Goal: Task Accomplishment & Management: Manage account settings

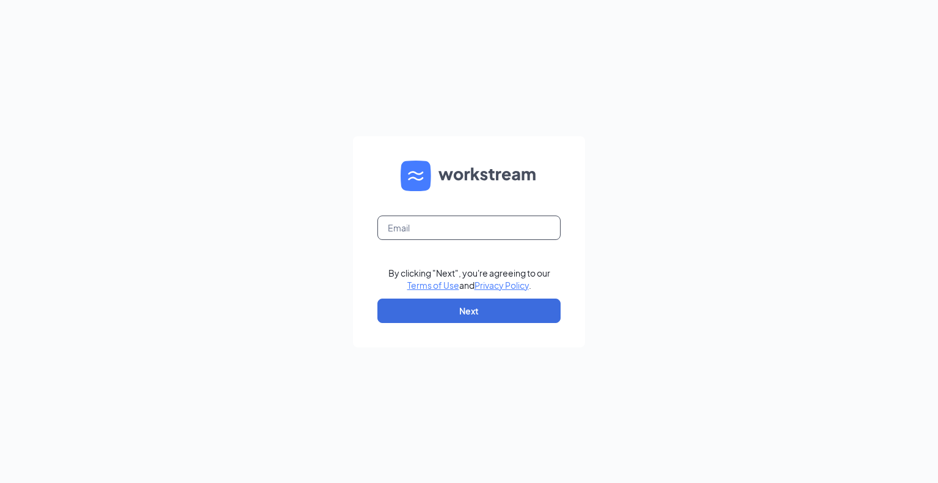
click at [440, 235] on input "text" at bounding box center [469, 228] width 183 height 24
type input "aaronpaunwar@bleedblue.net"
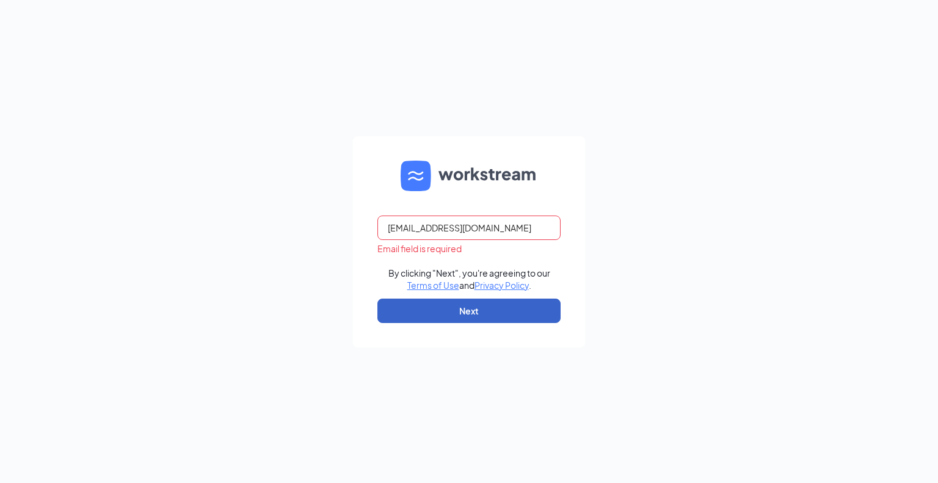
click at [459, 305] on button "Next" at bounding box center [469, 311] width 183 height 24
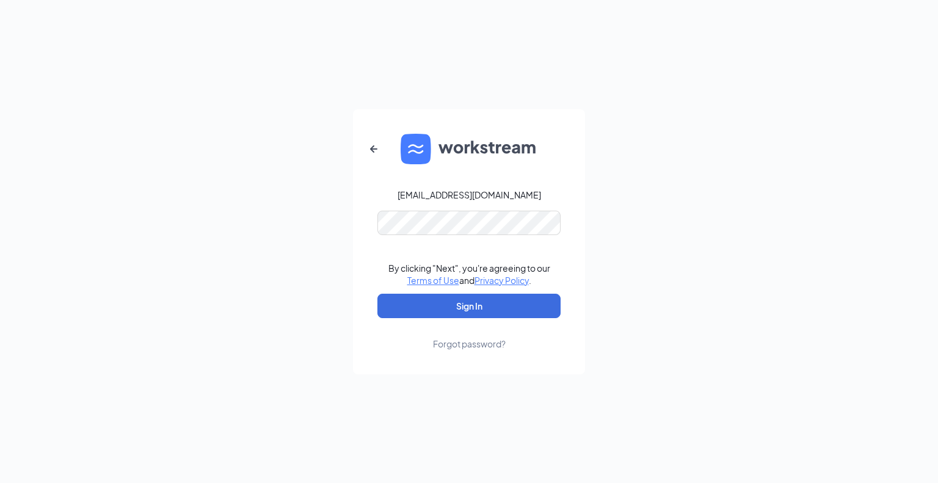
click at [528, 293] on form "aaronpaunwar@bleedblue.net By clicking "Next", you're agreeing to our Terms of …" at bounding box center [469, 241] width 232 height 265
click at [476, 293] on form "aaronpaunwar@bleedblue.net By clicking "Next", you're agreeing to our Terms of …" at bounding box center [469, 241] width 232 height 265
click at [478, 311] on button "Sign In" at bounding box center [469, 306] width 183 height 24
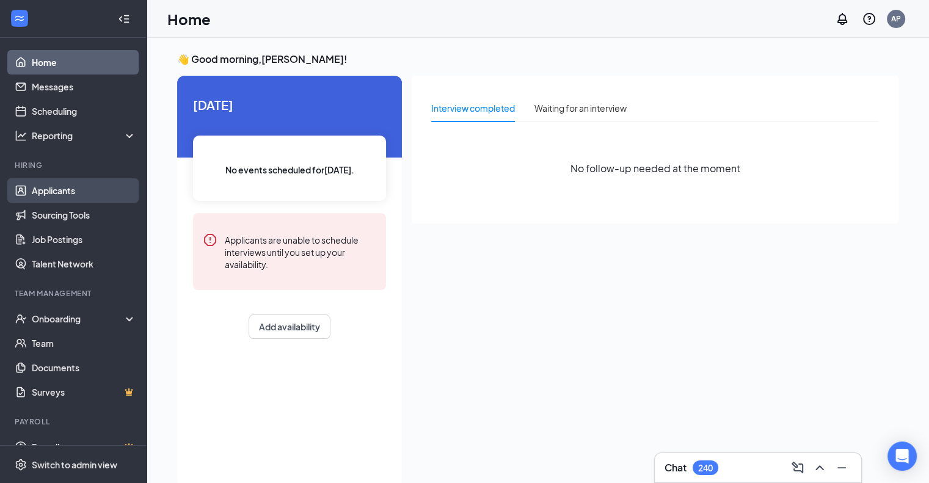
click at [48, 197] on link "Applicants" at bounding box center [84, 190] width 104 height 24
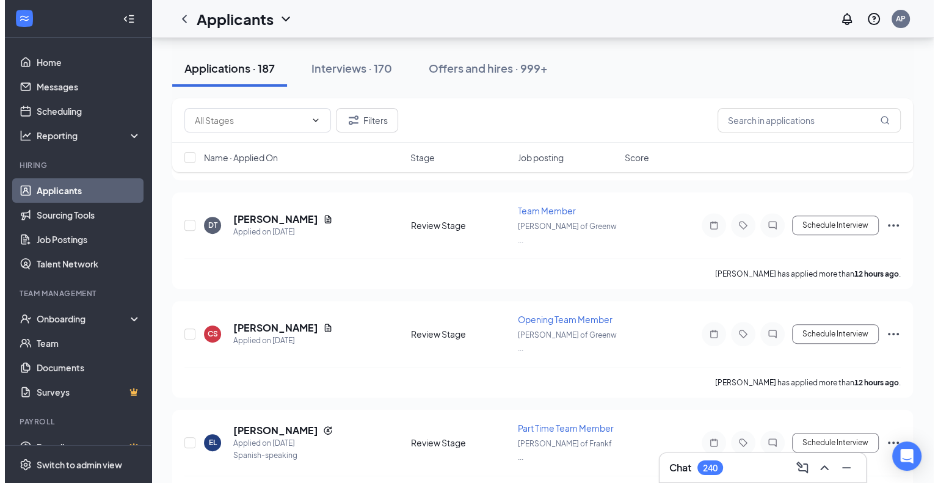
scroll to position [489, 0]
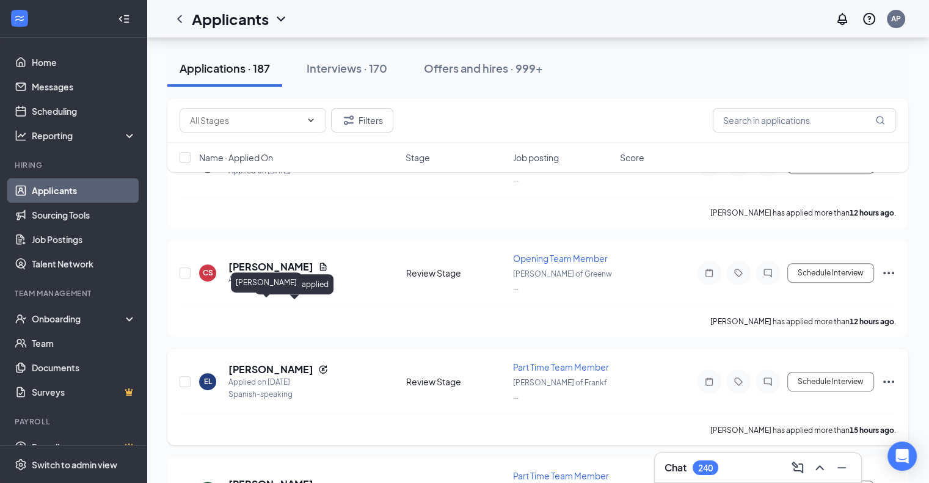
click at [269, 363] on h5 "[PERSON_NAME]" at bounding box center [270, 369] width 85 height 13
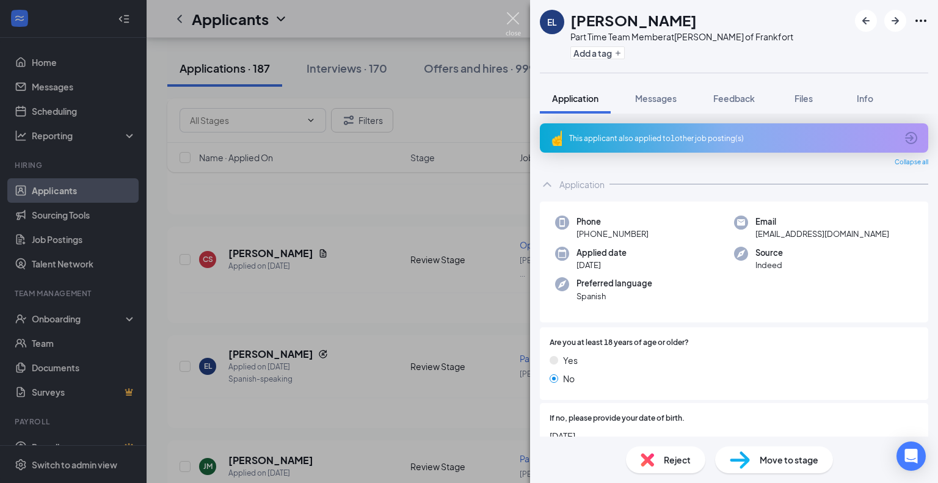
click at [520, 23] on img at bounding box center [513, 24] width 15 height 24
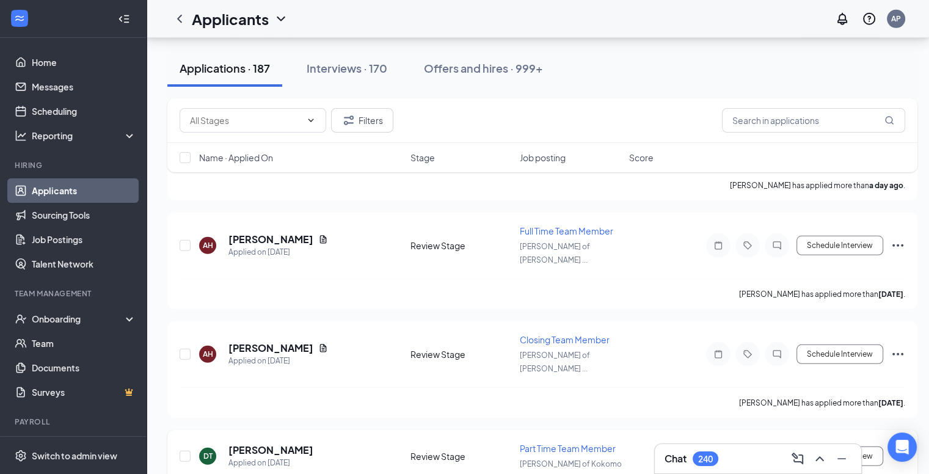
scroll to position [3604, 0]
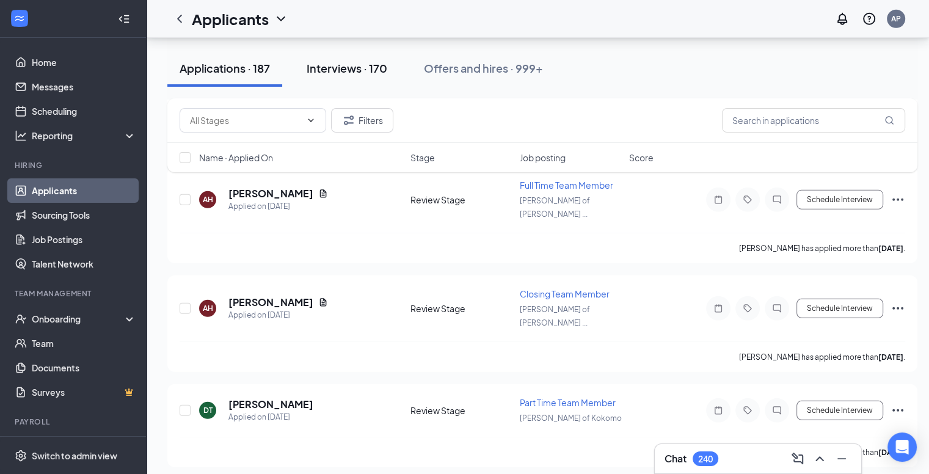
click at [379, 72] on div "Interviews · 170" at bounding box center [347, 67] width 81 height 15
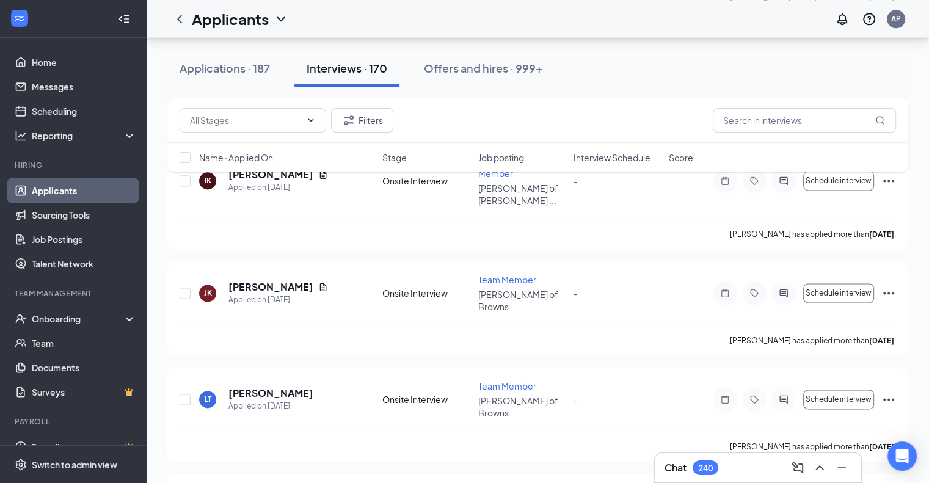
scroll to position [1710, 0]
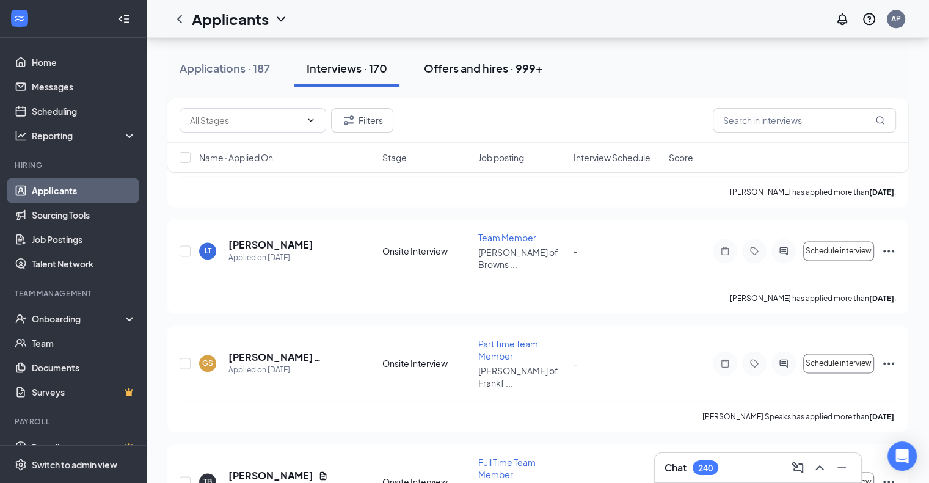
click at [482, 75] on div "Offers and hires · 999+" at bounding box center [483, 67] width 119 height 15
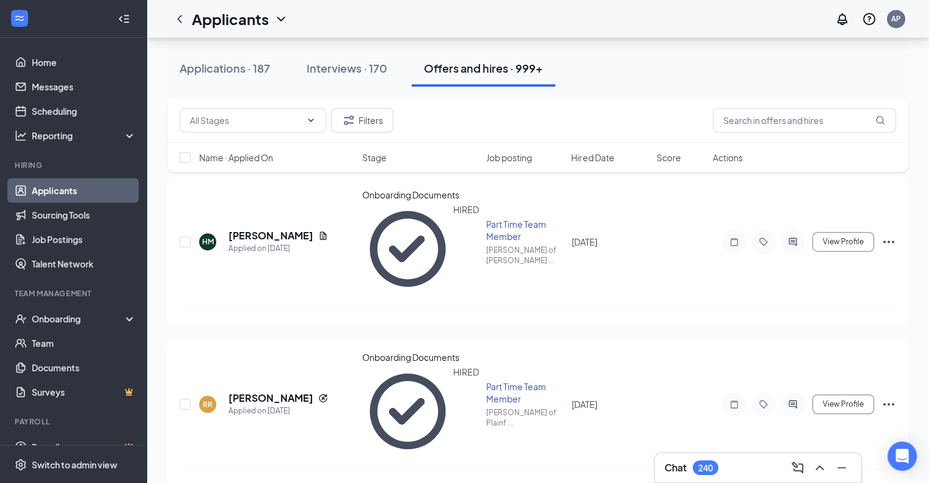
scroll to position [122, 0]
